Goal: Transaction & Acquisition: Book appointment/travel/reservation

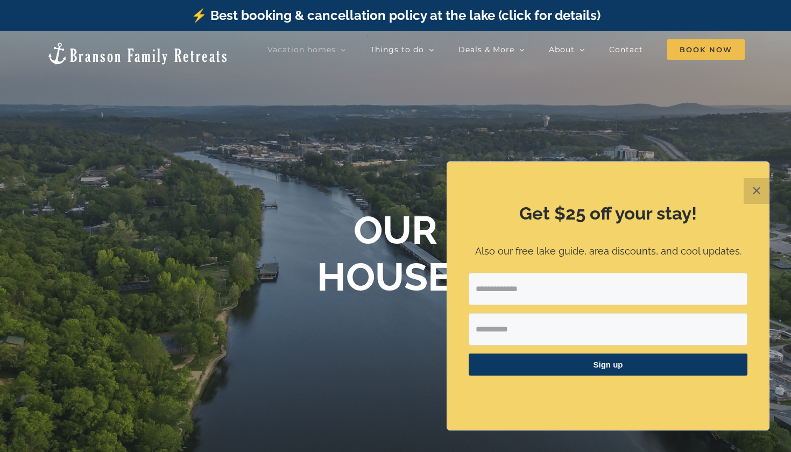
click at [761, 194] on button "✕" at bounding box center [756, 191] width 26 height 26
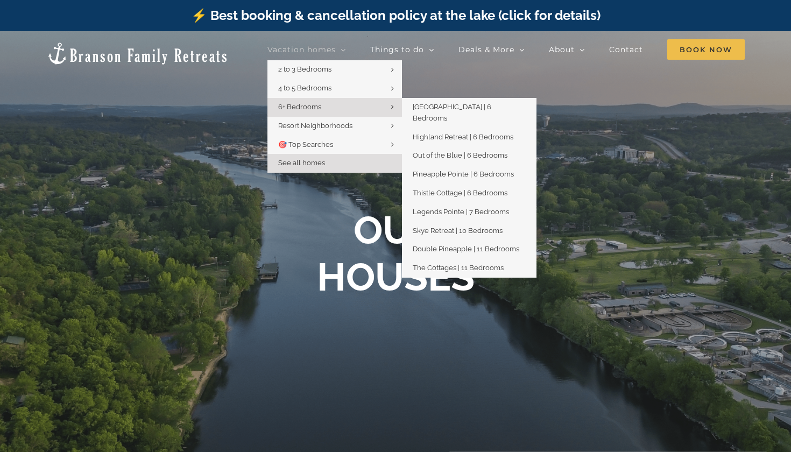
click at [346, 101] on link "6+ Bedrooms" at bounding box center [334, 107] width 134 height 19
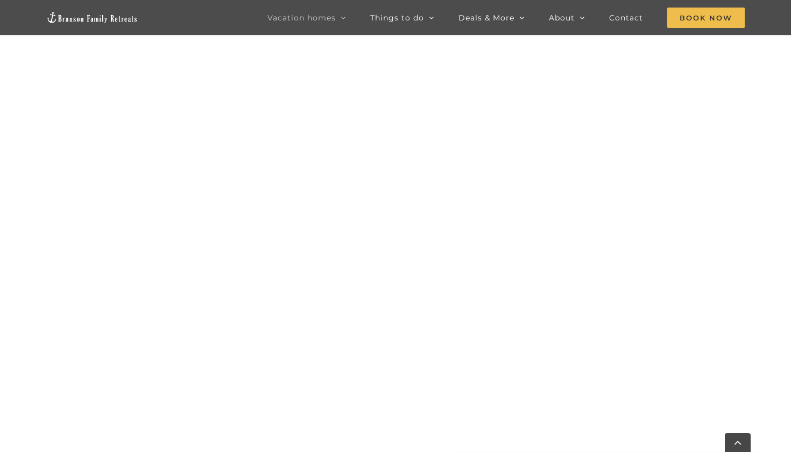
scroll to position [1148, 0]
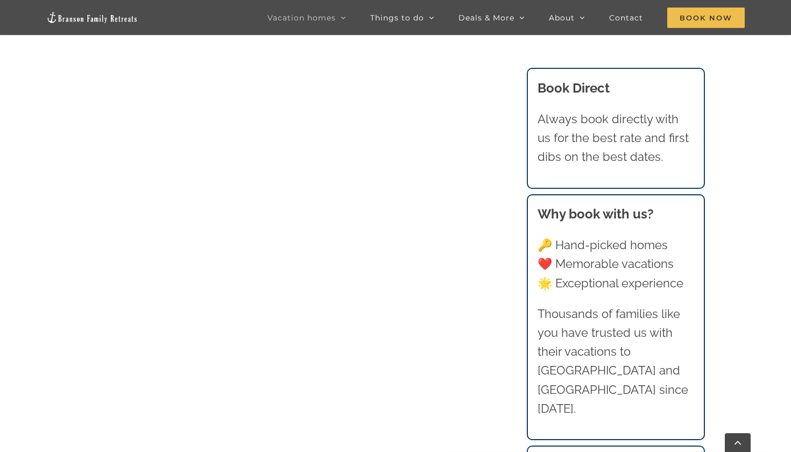
scroll to position [763, 0]
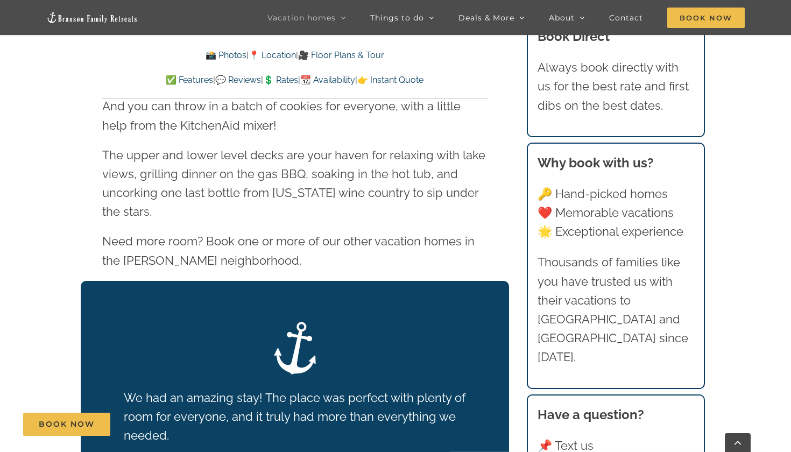
scroll to position [1693, 0]
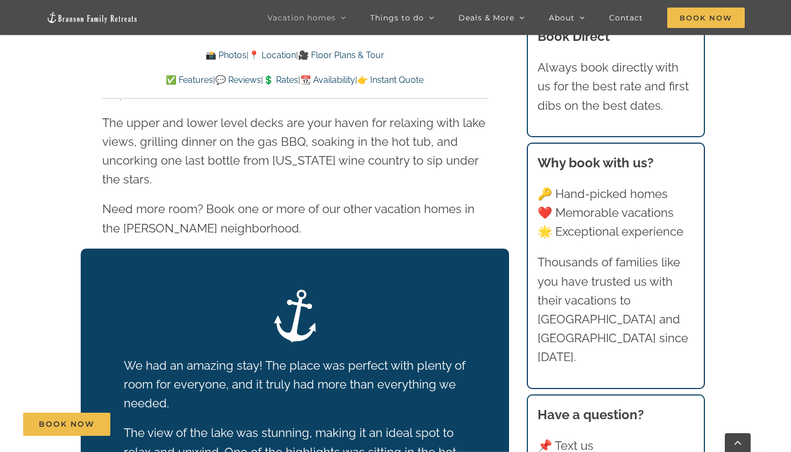
click at [274, 74] on p "✅ Features | 💬 Reviews | 💲 Rates | 📆 Availability | 👉 Instant Quote" at bounding box center [294, 80] width 385 height 14
click at [277, 84] on link "💲 Rates" at bounding box center [280, 80] width 35 height 10
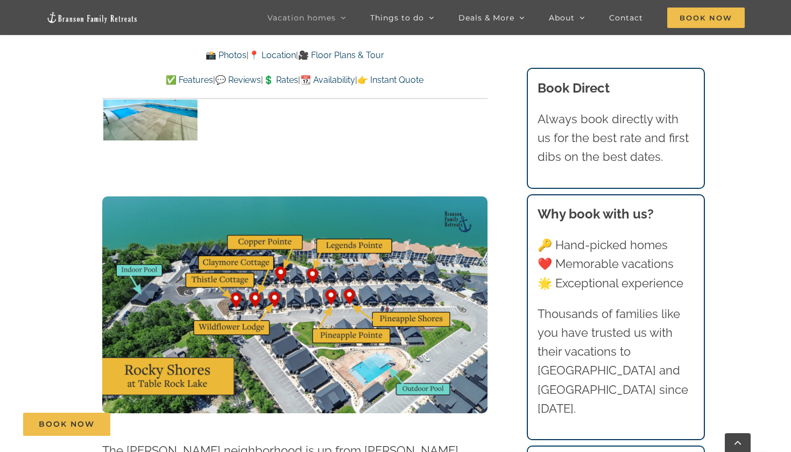
scroll to position [2610, 0]
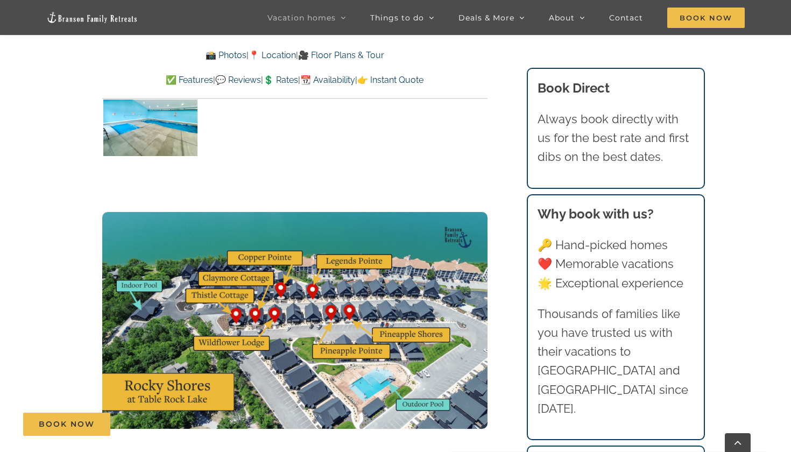
scroll to position [1693, 0]
